Goal: Task Accomplishment & Management: Complete application form

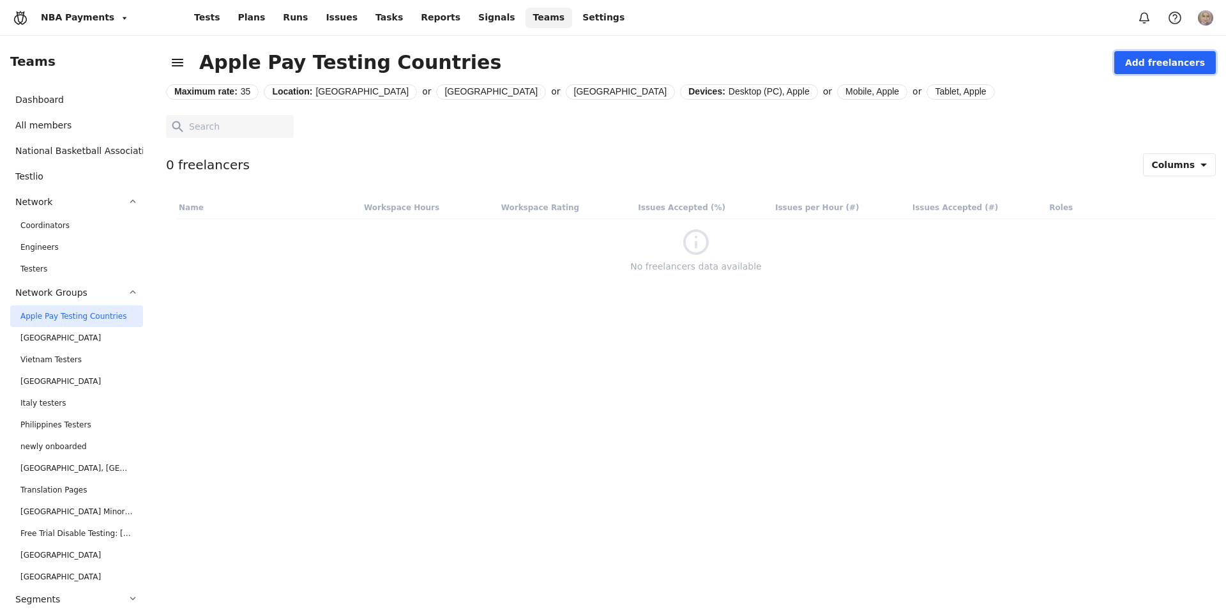
click at [1177, 67] on span "Add freelancers" at bounding box center [1165, 62] width 80 height 13
click at [1145, 146] on span "Create Work Opportunity" at bounding box center [1161, 142] width 112 height 13
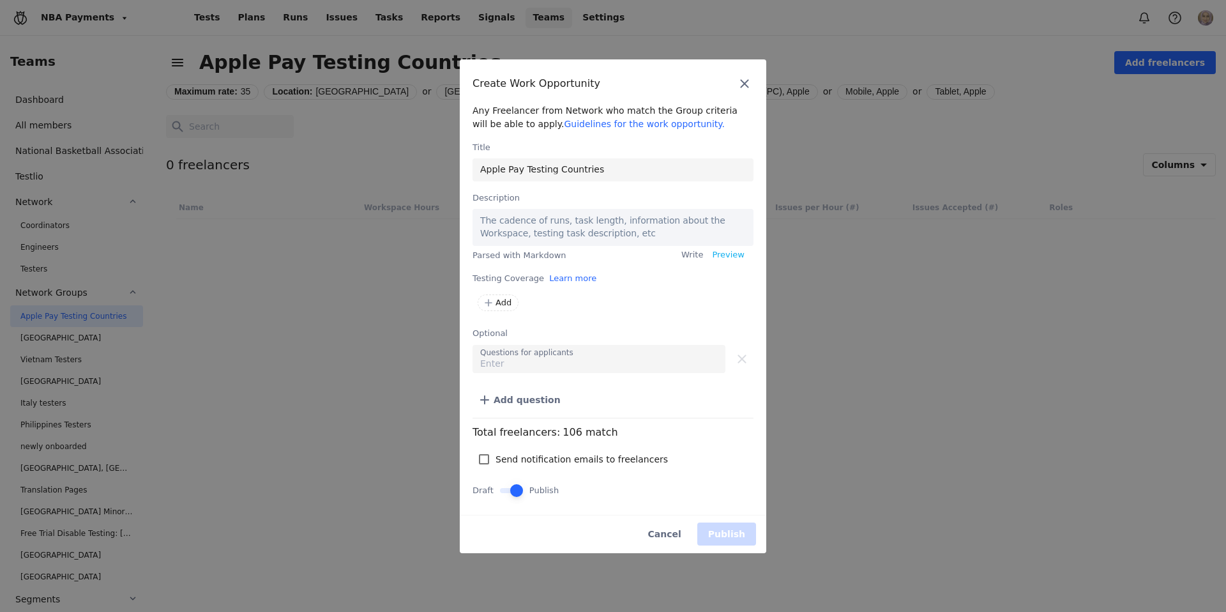
click at [584, 223] on p "The cadence of runs, task length, information about the Workspace, testing task…" at bounding box center [613, 230] width 266 height 32
click at [524, 227] on p "The cadence of runs, task length, information about the Workspace, testing task…" at bounding box center [613, 230] width 266 height 32
click at [524, 227] on textarea at bounding box center [612, 227] width 281 height 36
click at [524, 216] on textarea at bounding box center [612, 227] width 281 height 36
type textarea "Work Opportunity: Apple Pay Testing for Sports Media App We are seeking testers…"
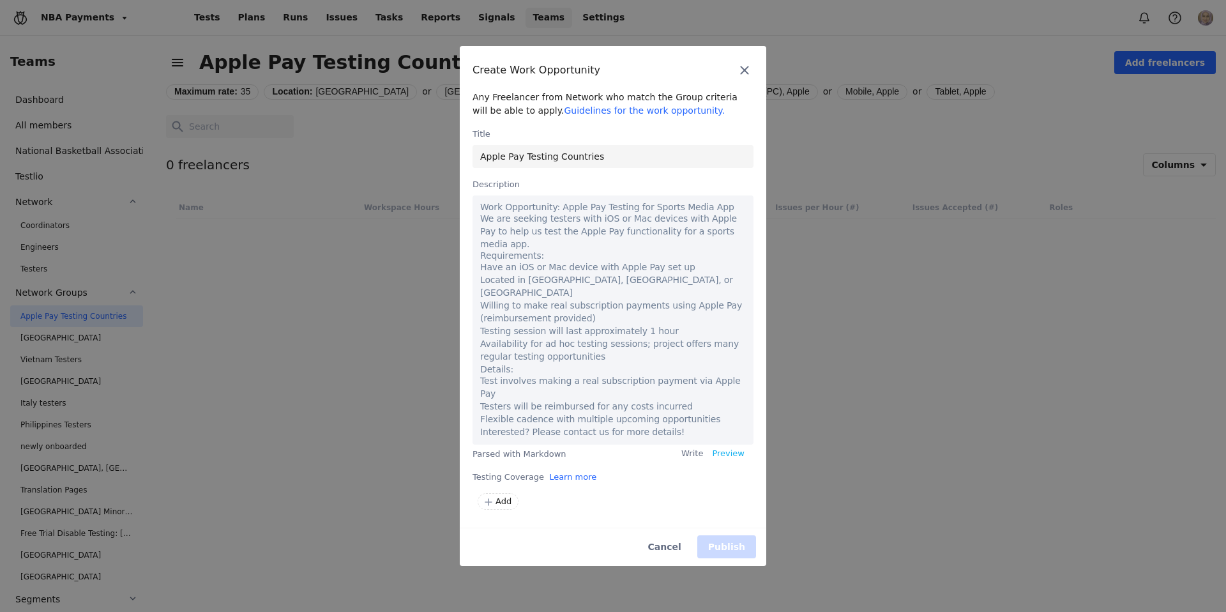
click at [523, 228] on p "We are seeking testers with iOS or Mac devices with Apple Pay to help us test t…" at bounding box center [613, 231] width 266 height 38
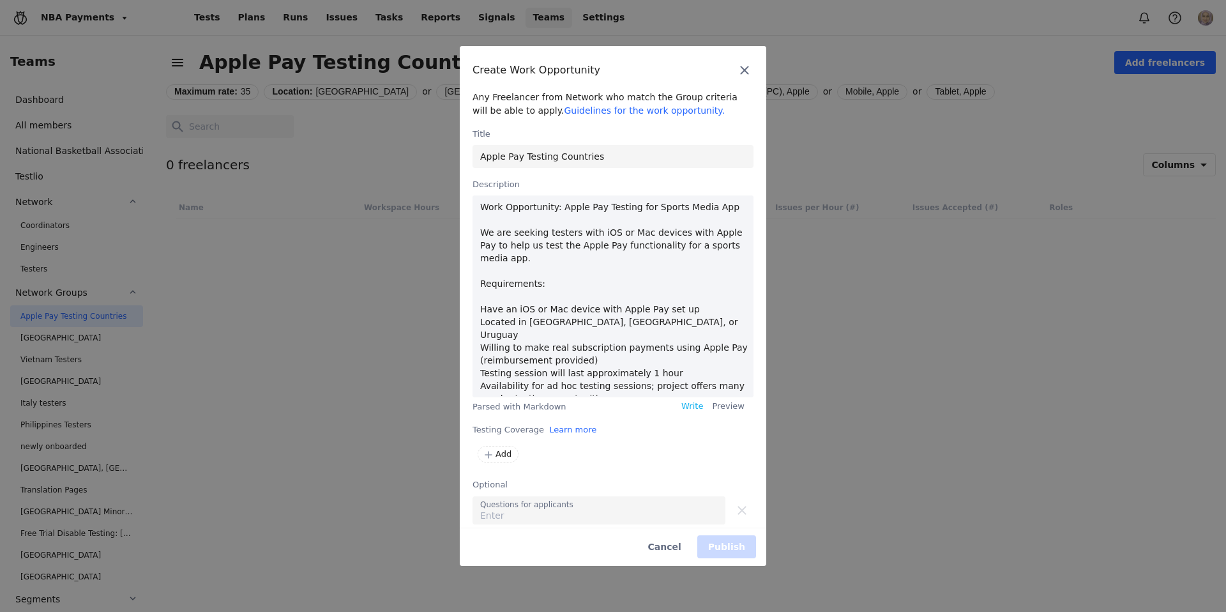
click at [523, 228] on textarea "Work Opportunity: Apple Pay Testing for Sports Media App We are seeking testers…" at bounding box center [612, 296] width 281 height 202
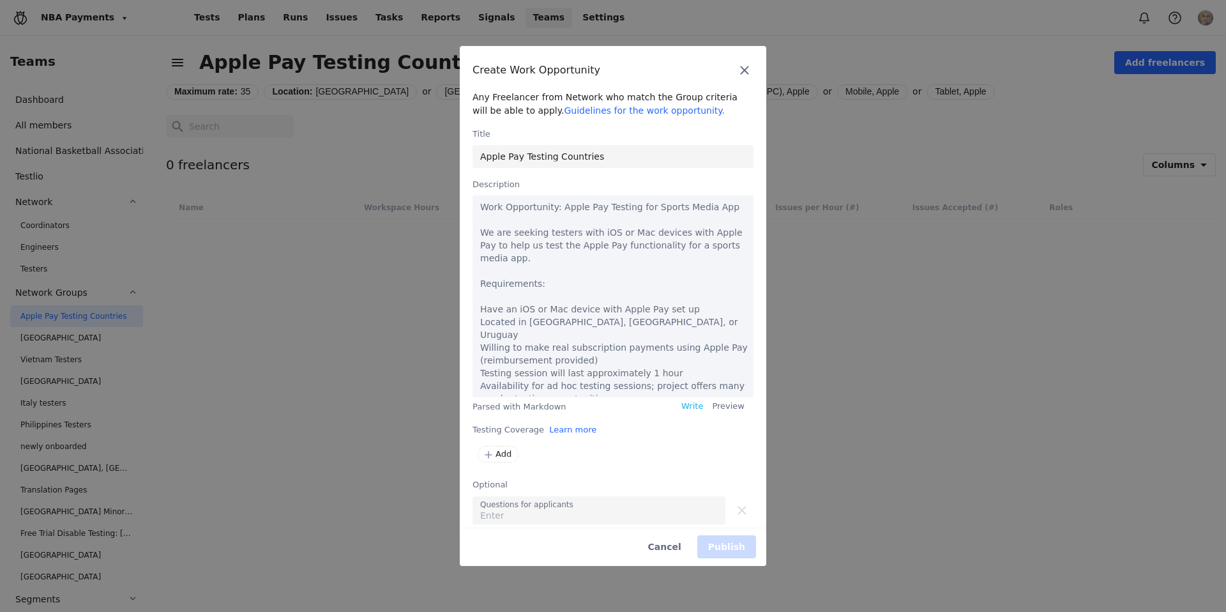
click at [515, 211] on textarea "Work Opportunity: Apple Pay Testing for Sports Media App We are seeking testers…" at bounding box center [612, 296] width 281 height 202
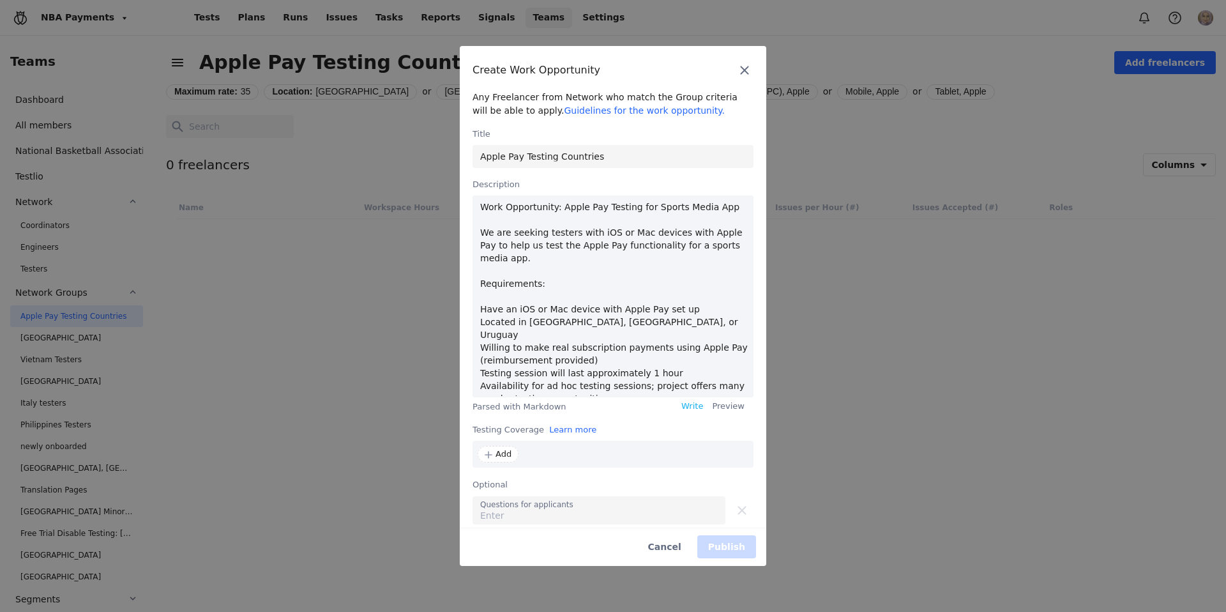
scroll to position [115, 0]
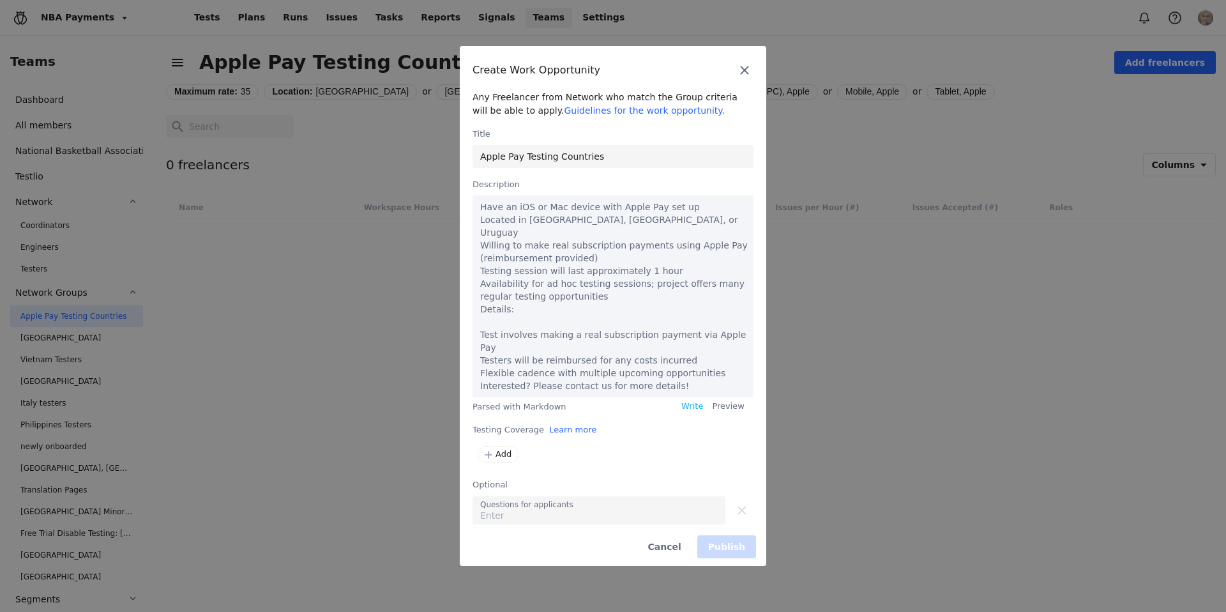
drag, startPoint x: 480, startPoint y: 200, endPoint x: 577, endPoint y: 389, distance: 212.5
click at [601, 459] on div "Any Freelancer from Network who match the Group criteria will be able to apply.…" at bounding box center [613, 305] width 306 height 443
type textarea "# Work Opportunity: Apple Pay Testing for Sports Media App We are seeking teste…"
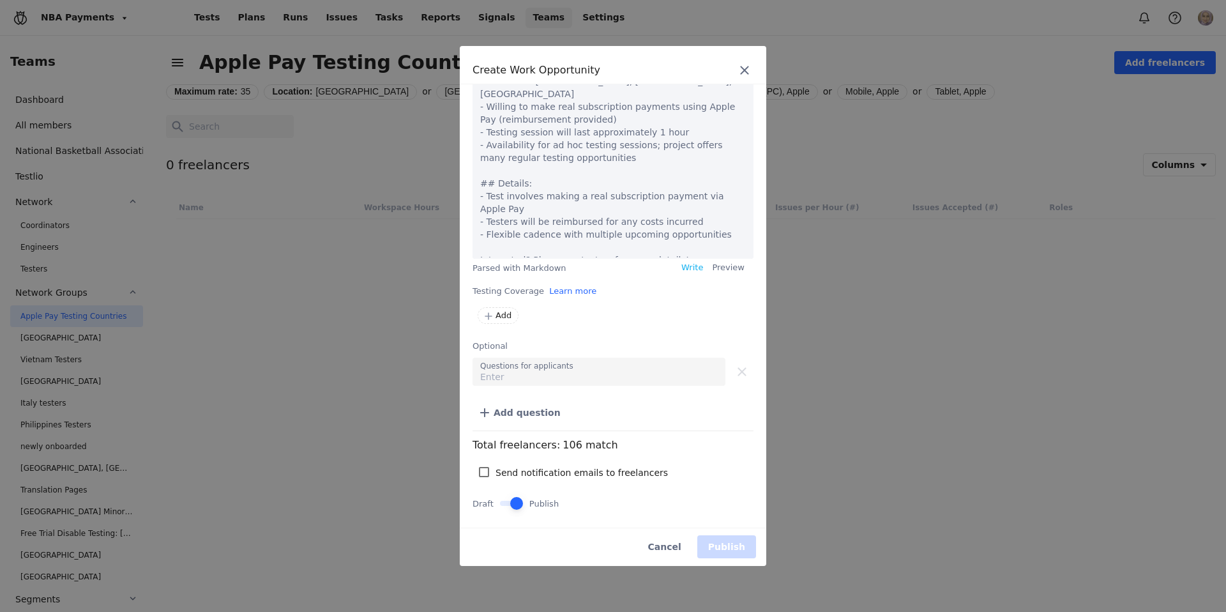
scroll to position [0, 0]
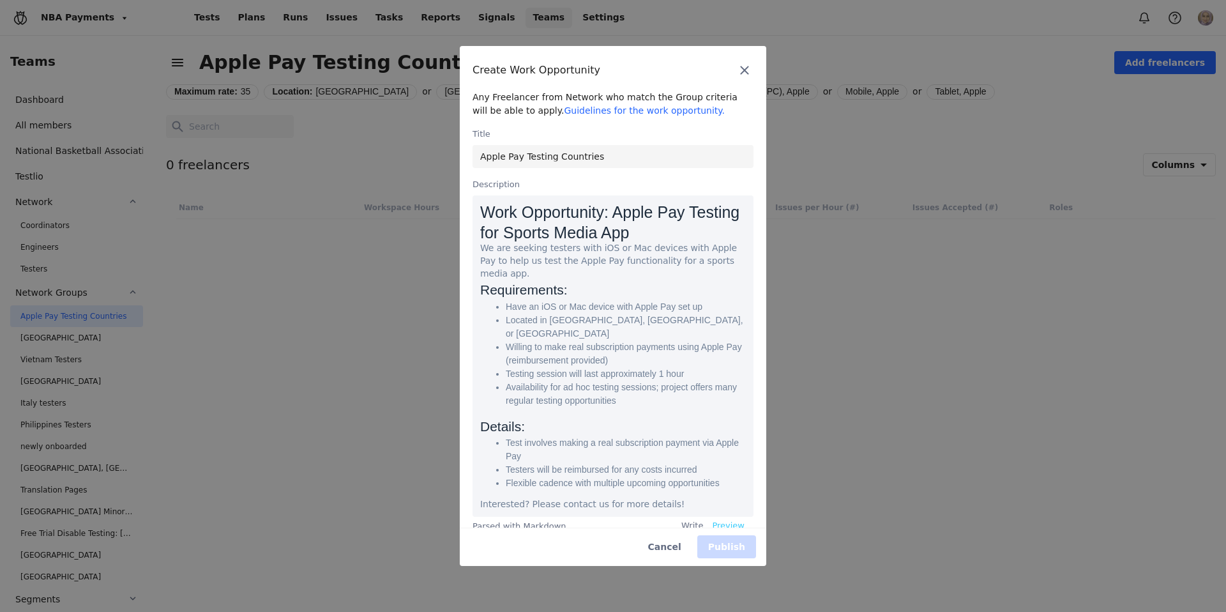
click at [727, 409] on div "Work Opportunity: Apple Pay Testing for Sports Media App We are seeking testers…" at bounding box center [612, 363] width 281 height 337
click at [646, 381] on li "Availability for ad hoc testing sessions; project offers many regular testing o…" at bounding box center [626, 394] width 240 height 27
click at [685, 402] on div "Work Opportunity: Apple Pay Testing for Sports Media App We are seeking testers…" at bounding box center [612, 363] width 281 height 337
click at [681, 519] on link "Write" at bounding box center [692, 525] width 22 height 12
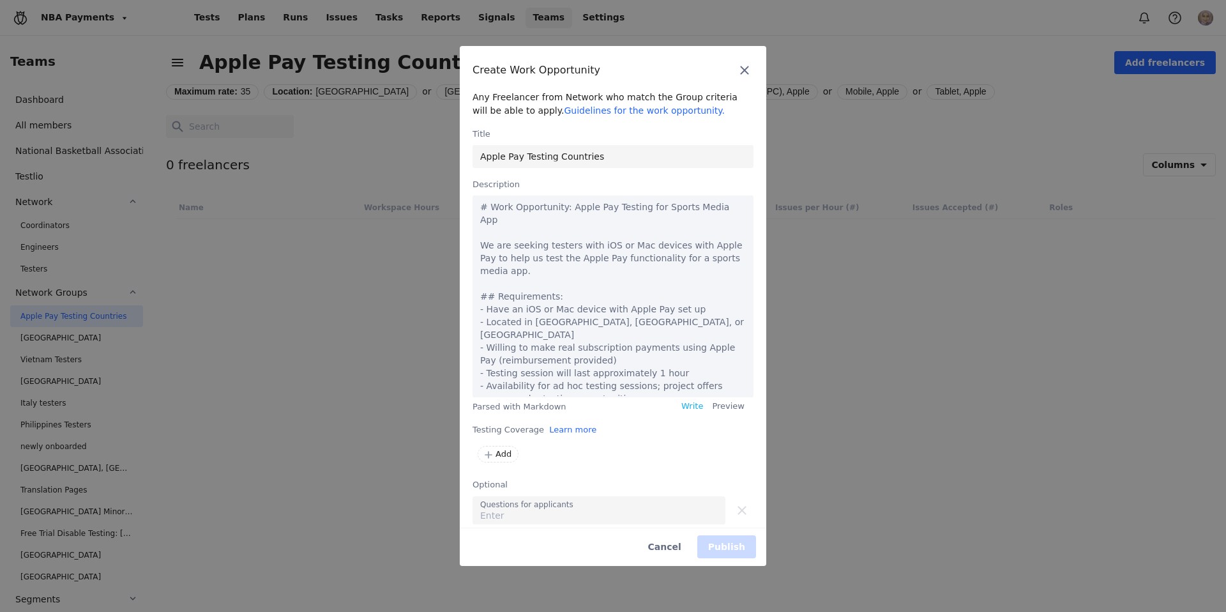
click at [547, 248] on textarea "# Work Opportunity: Apple Pay Testing for Sports Media App We are seeking teste…" at bounding box center [612, 296] width 281 height 202
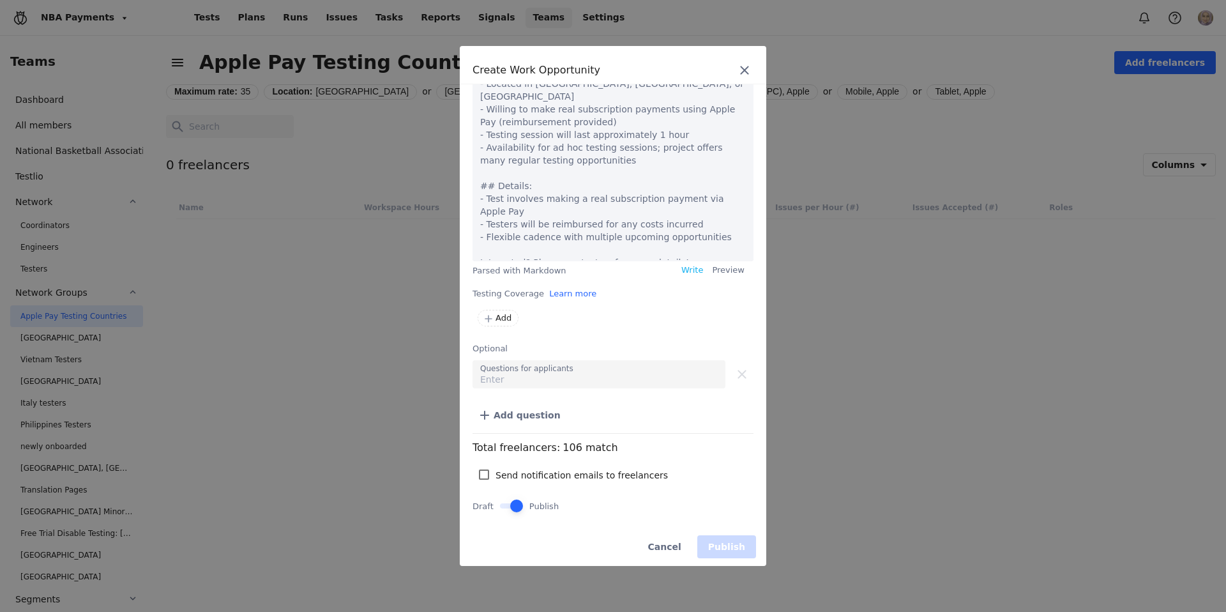
scroll to position [139, 0]
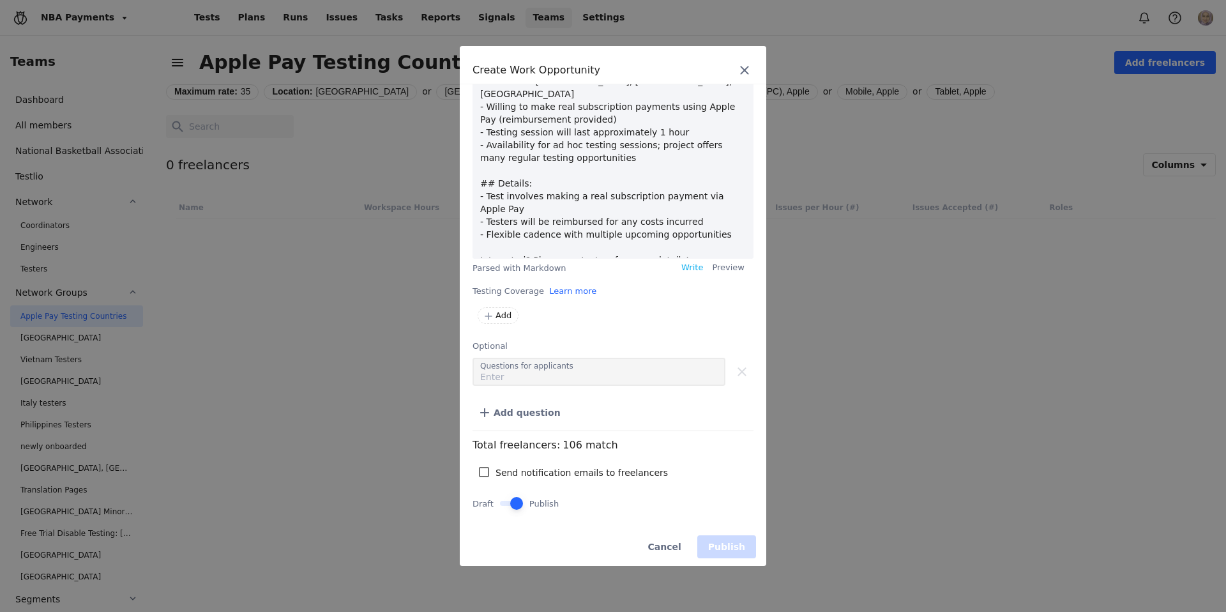
click at [534, 376] on div "Any Freelancer from Network who match the Group criteria will be able to apply.…" at bounding box center [613, 305] width 306 height 443
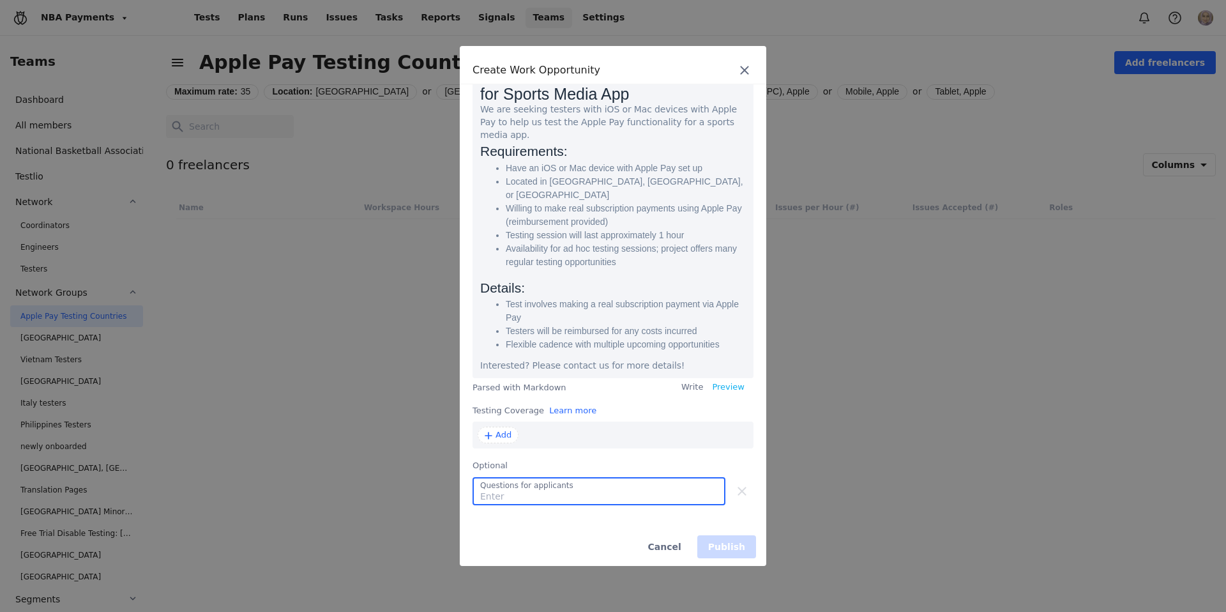
click at [495, 428] on span "Add" at bounding box center [503, 434] width 16 height 12
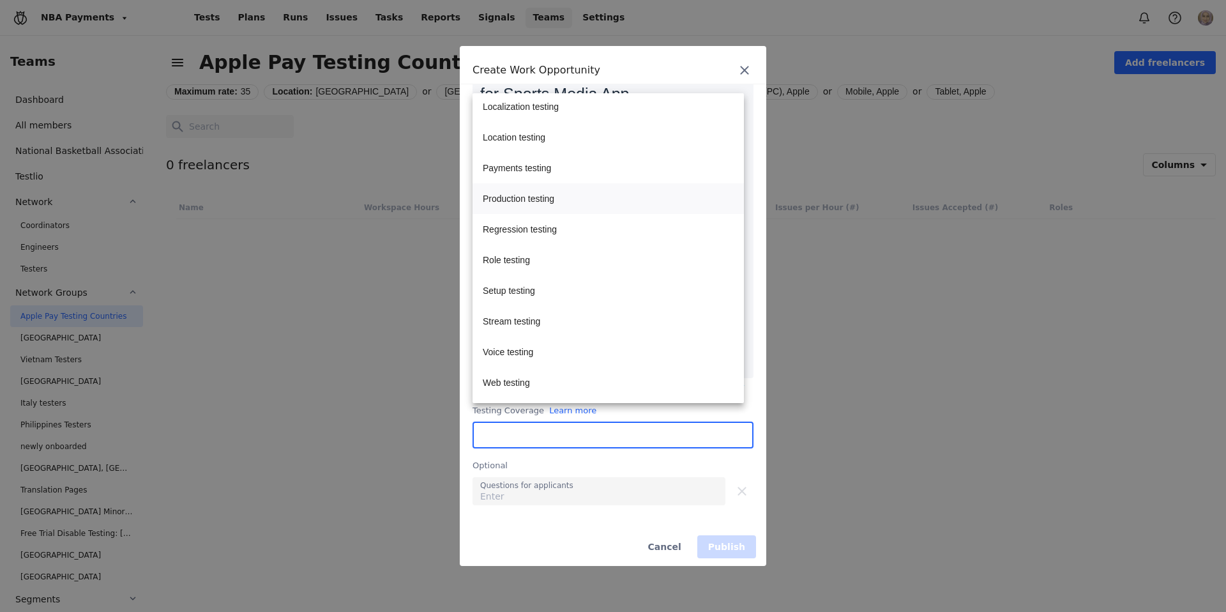
scroll to position [280, 0]
click at [563, 174] on td "Payments testing" at bounding box center [590, 170] width 236 height 31
click at [617, 498] on div "Optional Questions for applicants" at bounding box center [612, 484] width 281 height 72
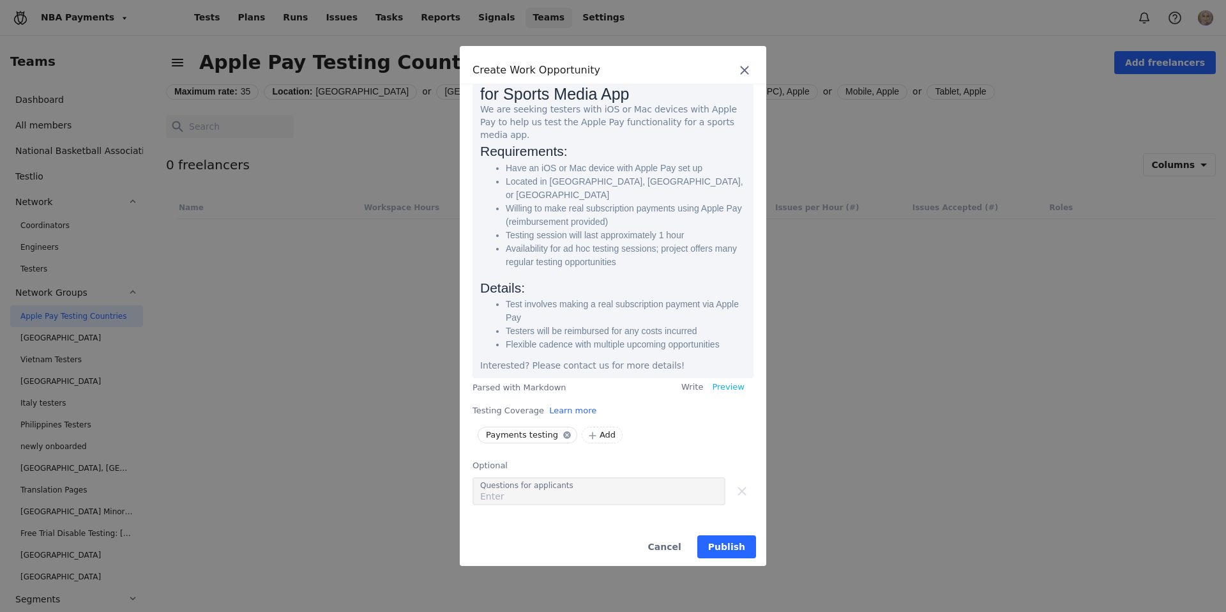
click at [613, 488] on input "text" at bounding box center [599, 497] width 238 height 18
type input "Do you own a Mac or IOS Device?"
click at [534, 525] on span "Add question" at bounding box center [527, 531] width 67 height 13
click at [537, 526] on input "text" at bounding box center [599, 535] width 238 height 18
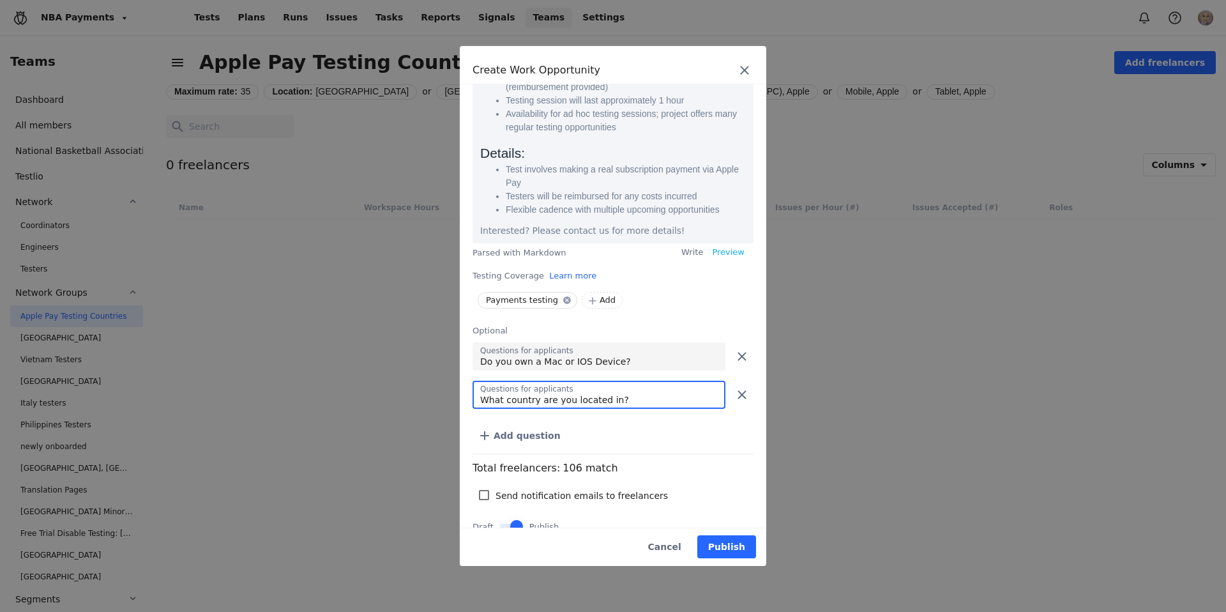
scroll to position [283, 0]
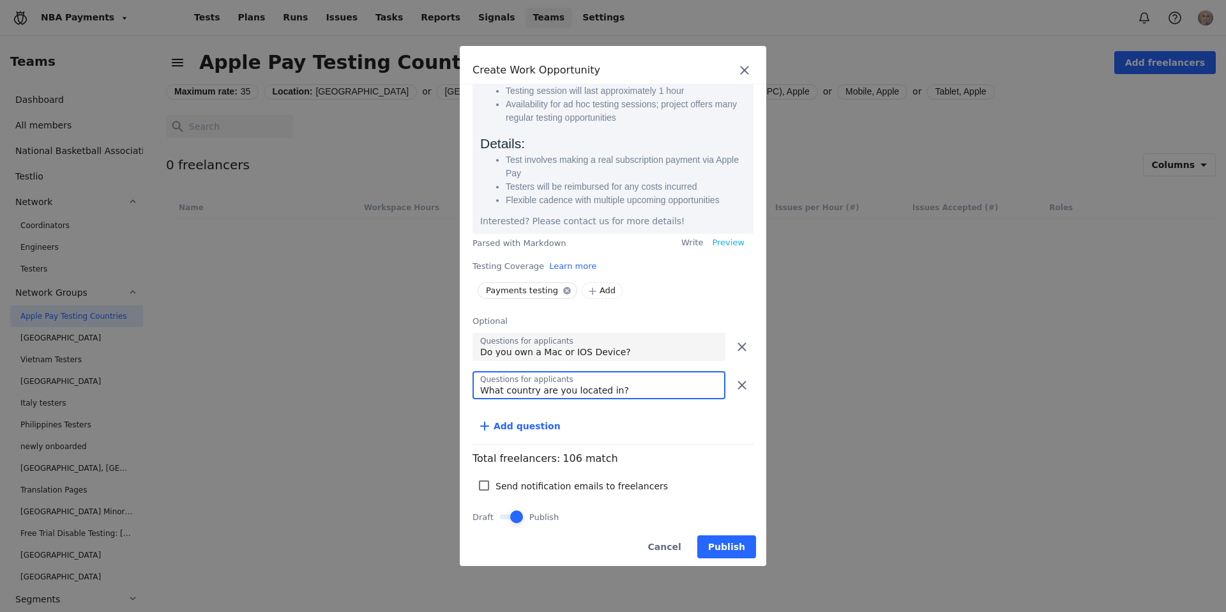
type input "What country are you located in?"
click at [527, 419] on span "Add question" at bounding box center [527, 425] width 67 height 13
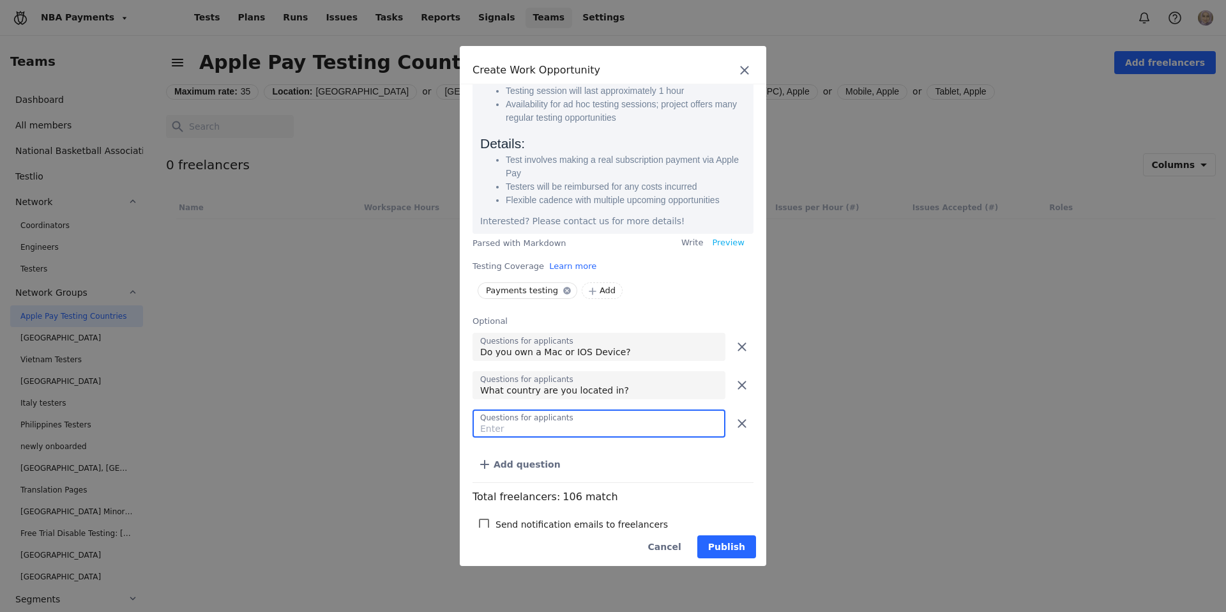
click at [533, 420] on input "text" at bounding box center [599, 429] width 238 height 18
click at [605, 422] on input "Do you agree to use your personal payment method for testing purchases?" at bounding box center [599, 429] width 238 height 18
click at [593, 420] on input "Do you agree to use your personal payment method for testing purchases?" at bounding box center [599, 429] width 238 height 18
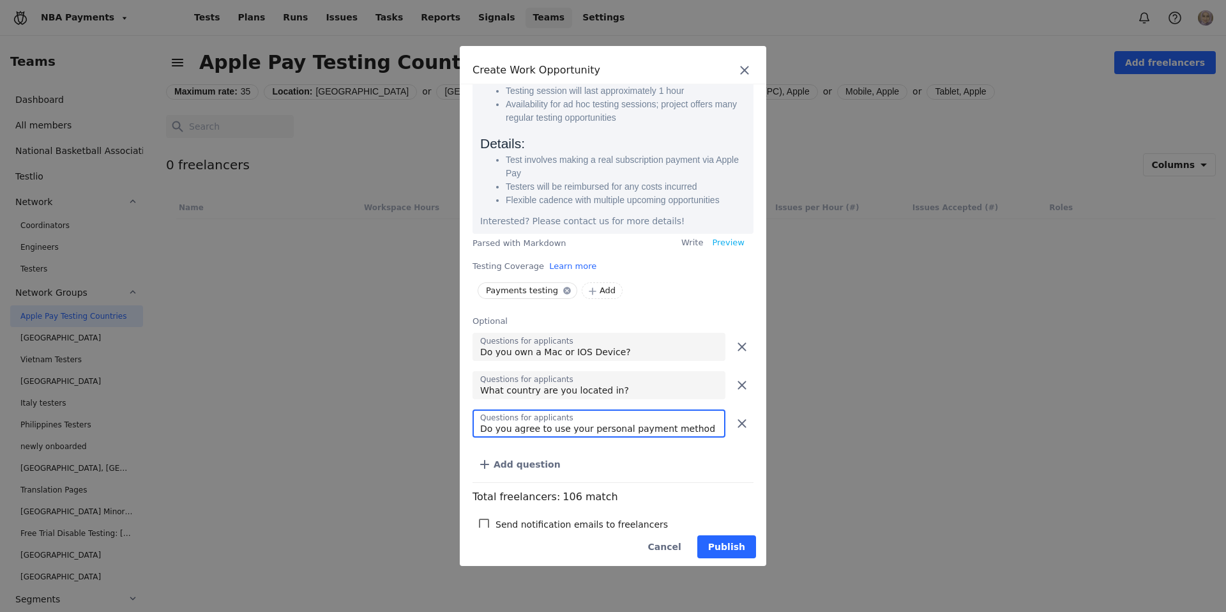
type input "Do you agree to use your personal payment method for testing purchases?"
click at [487, 518] on input "checkbox" at bounding box center [484, 523] width 10 height 10
checkbox input "true"
click at [750, 547] on button "Publish" at bounding box center [726, 546] width 59 height 23
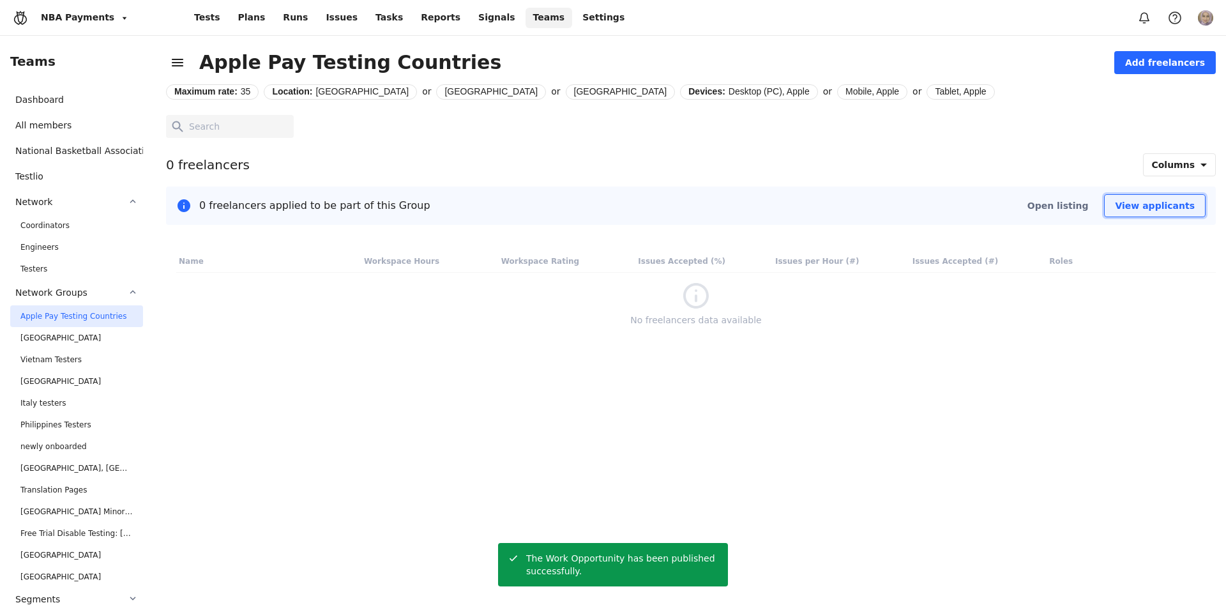
click at [1173, 207] on span "View applicants" at bounding box center [1155, 205] width 80 height 13
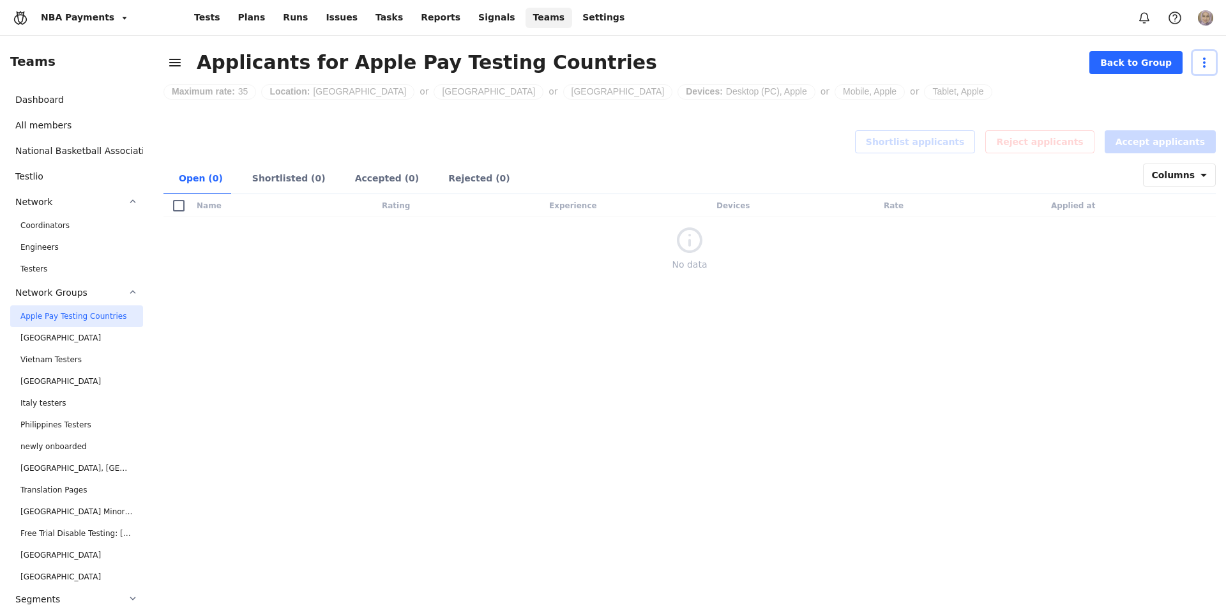
click at [1202, 57] on icon "button" at bounding box center [1204, 62] width 15 height 15
click at [1175, 87] on span "Edit opportunity" at bounding box center [1167, 91] width 72 height 13
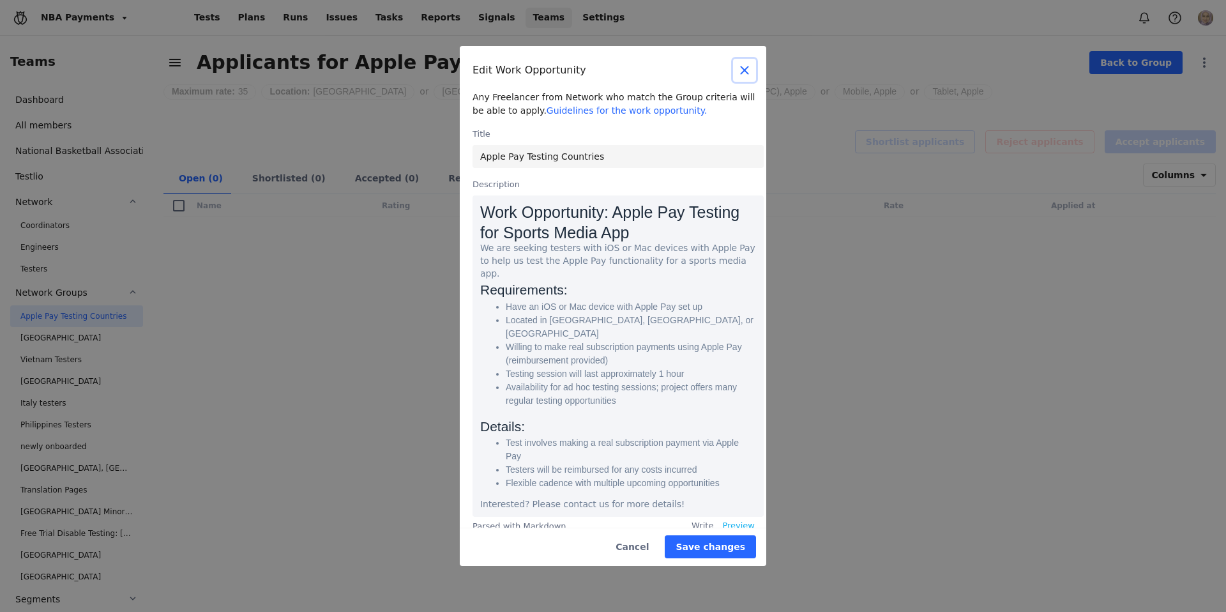
click at [748, 65] on icon "button" at bounding box center [744, 70] width 15 height 15
